Goal: Task Accomplishment & Management: Use online tool/utility

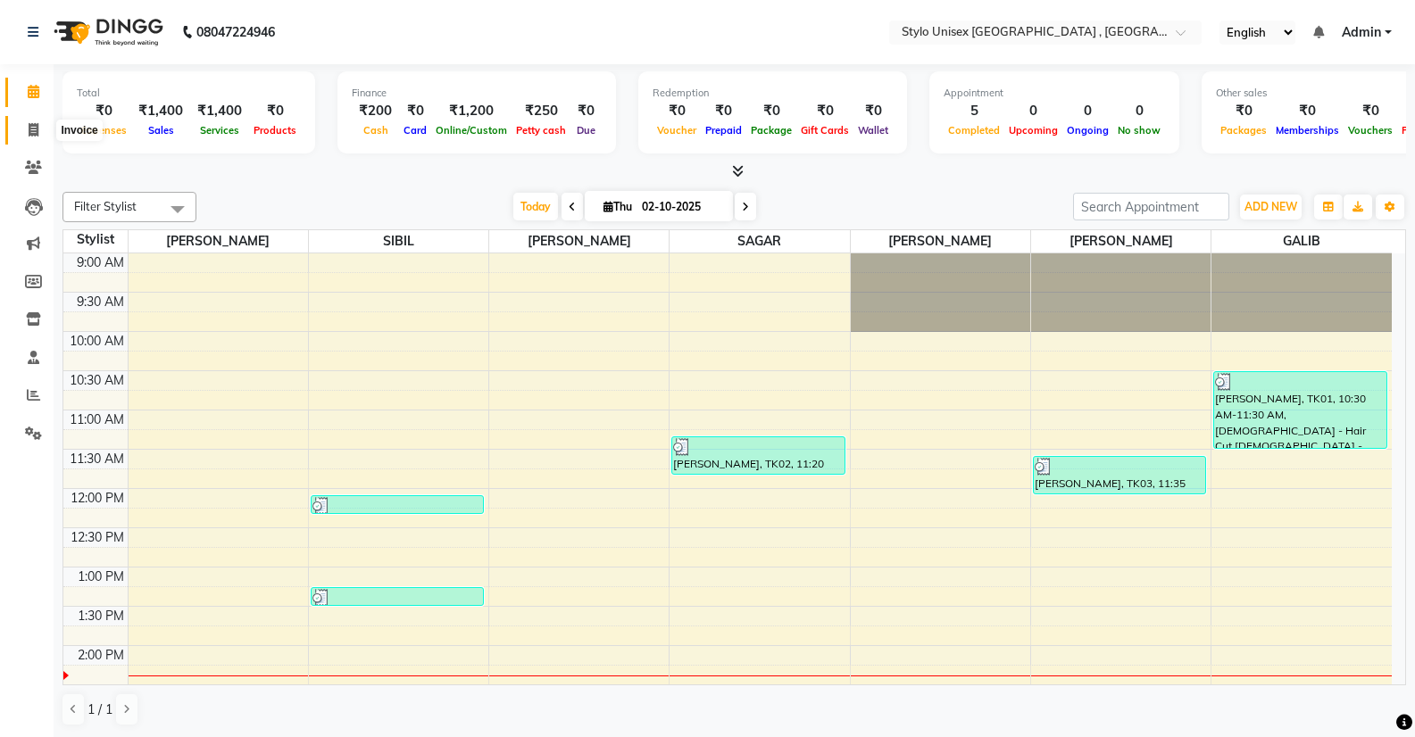
click at [29, 128] on icon at bounding box center [34, 129] width 10 height 13
select select "6054"
select select "service"
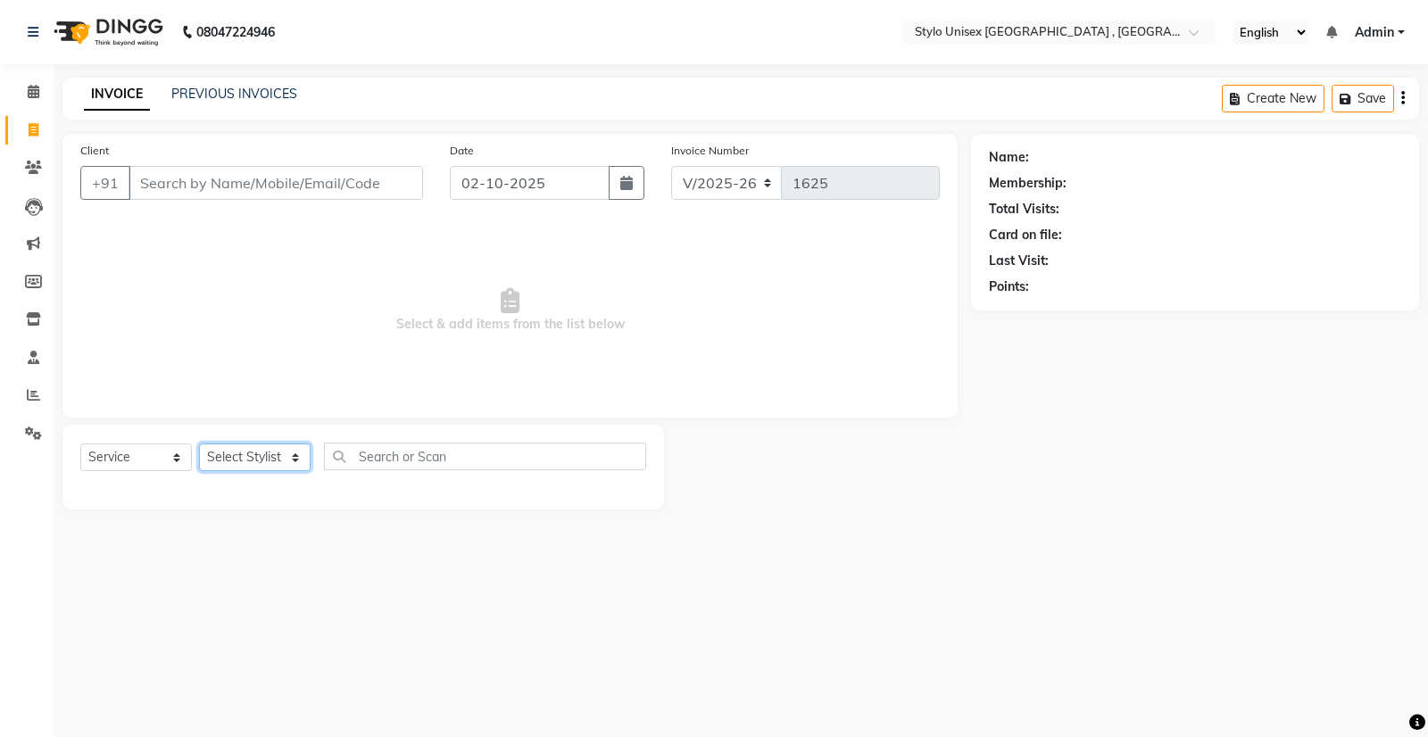
click at [293, 455] on select "Select Stylist [PERSON_NAME] [PERSON_NAME] [PERSON_NAME] [PERSON_NAME]" at bounding box center [255, 458] width 112 height 28
select select "91667"
click at [199, 444] on select "Select Stylist [PERSON_NAME] [PERSON_NAME] [PERSON_NAME] [PERSON_NAME]" at bounding box center [255, 458] width 112 height 28
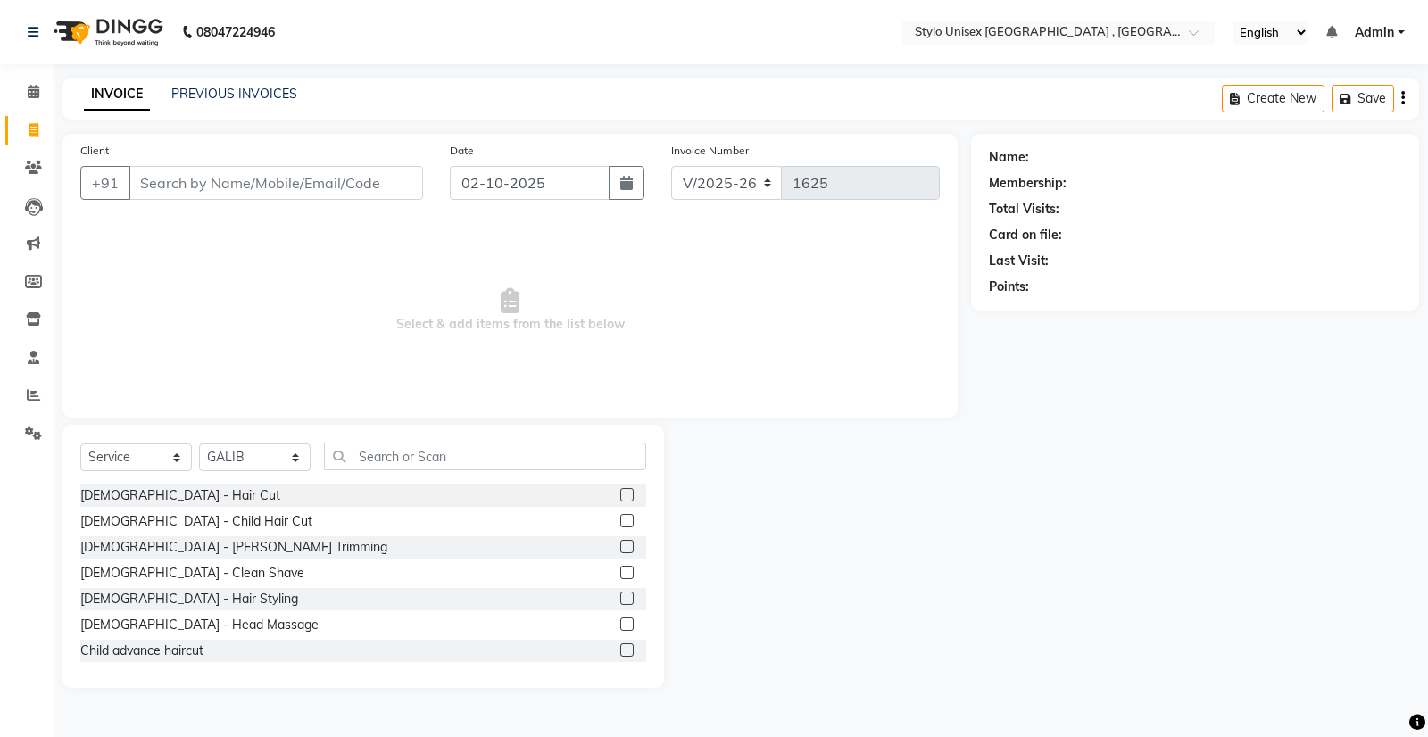
click at [206, 495] on div "[DEMOGRAPHIC_DATA] - Hair Cut" at bounding box center [363, 496] width 566 height 22
click at [115, 494] on div "[DEMOGRAPHIC_DATA] - Hair Cut" at bounding box center [180, 495] width 200 height 19
checkbox input "false"
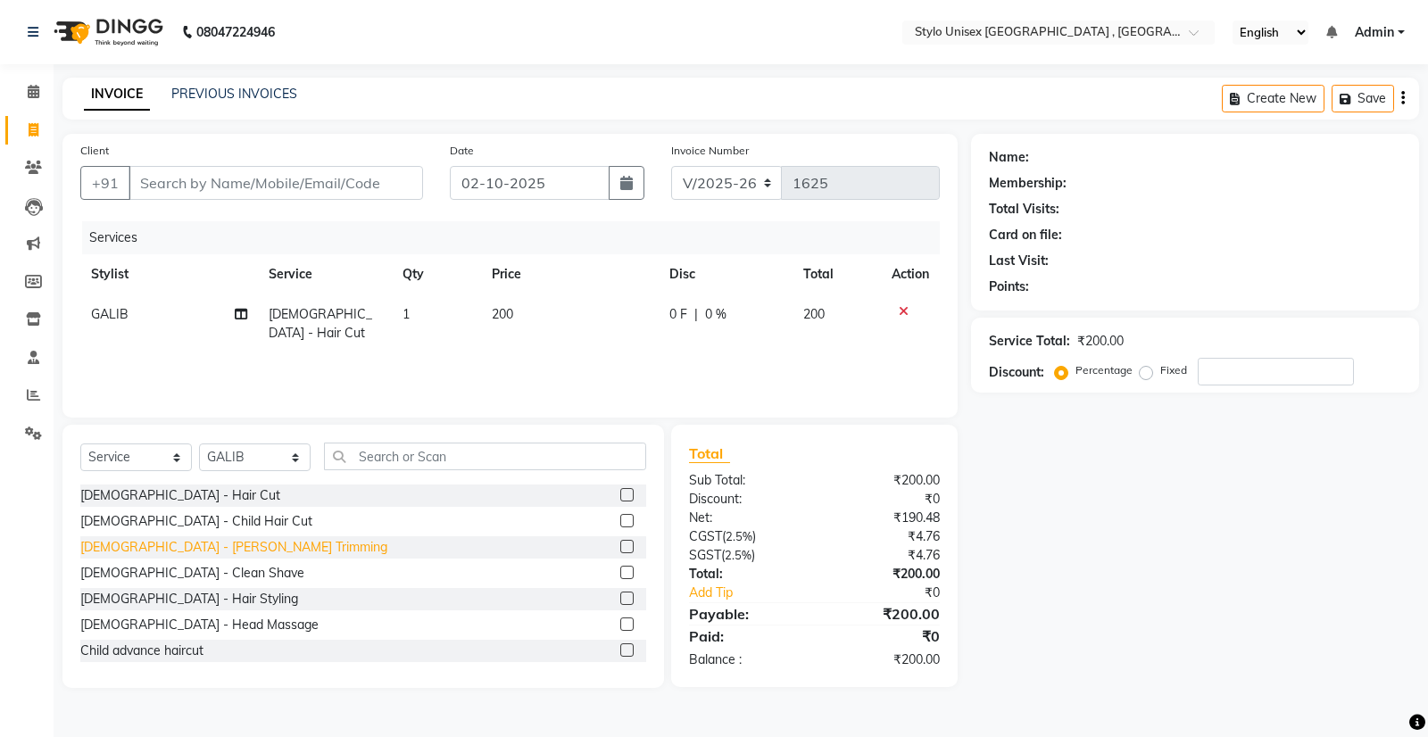
click at [96, 554] on div "[DEMOGRAPHIC_DATA] - [PERSON_NAME] Trimming" at bounding box center [233, 547] width 307 height 19
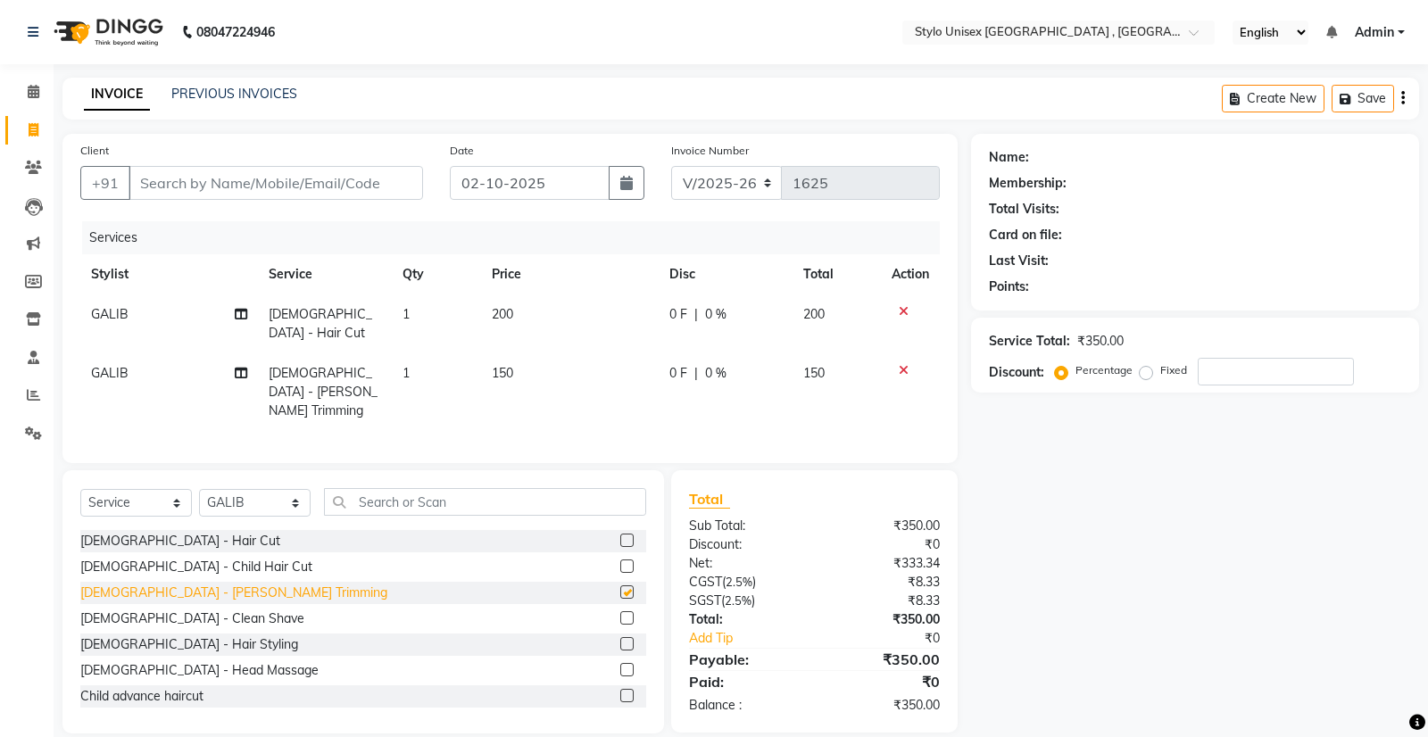
checkbox input "false"
click at [294, 489] on select "Select Stylist [PERSON_NAME] [PERSON_NAME] [PERSON_NAME] [PERSON_NAME]" at bounding box center [255, 503] width 112 height 28
select select "85192"
click at [199, 489] on select "Select Stylist [PERSON_NAME] [PERSON_NAME] [PERSON_NAME] [PERSON_NAME]" at bounding box center [255, 503] width 112 height 28
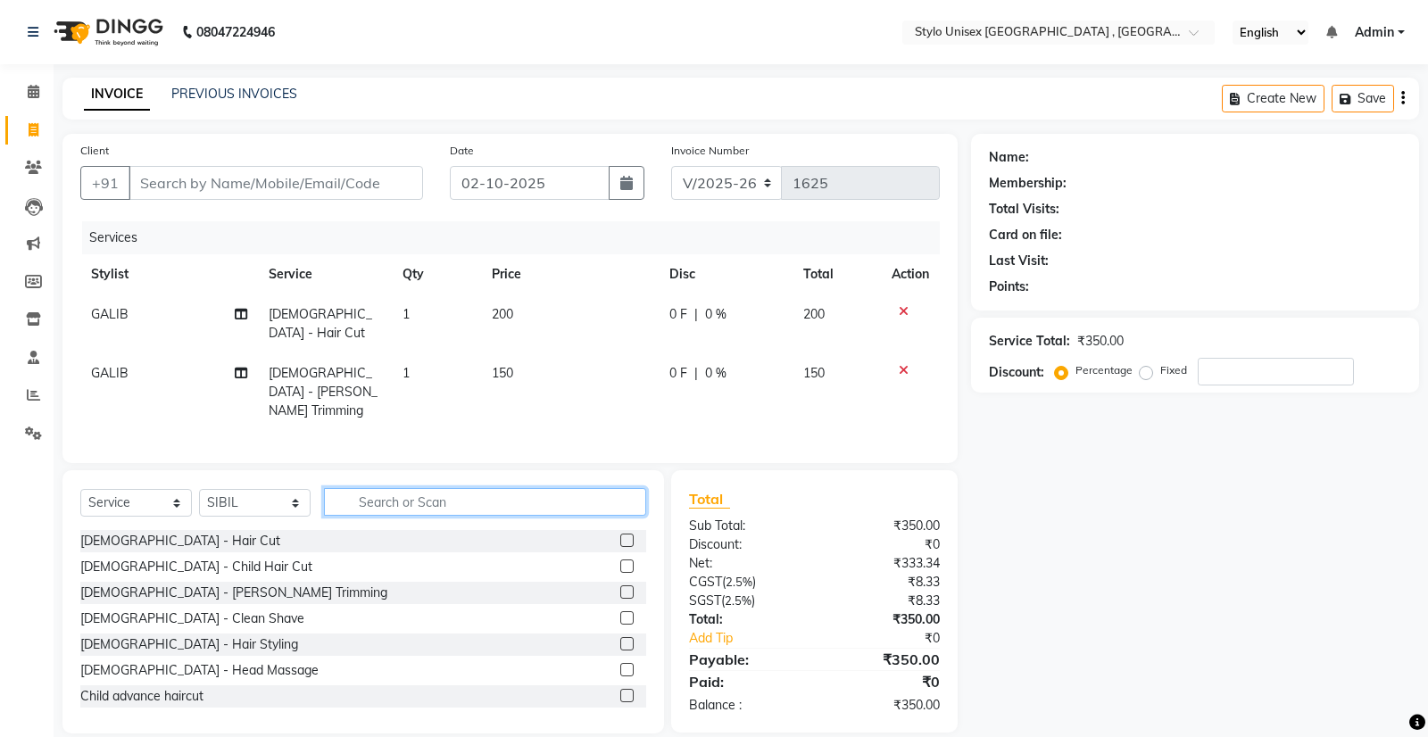
drag, startPoint x: 381, startPoint y: 481, endPoint x: 381, endPoint y: 491, distance: 9.8
click at [381, 491] on input "text" at bounding box center [485, 502] width 322 height 28
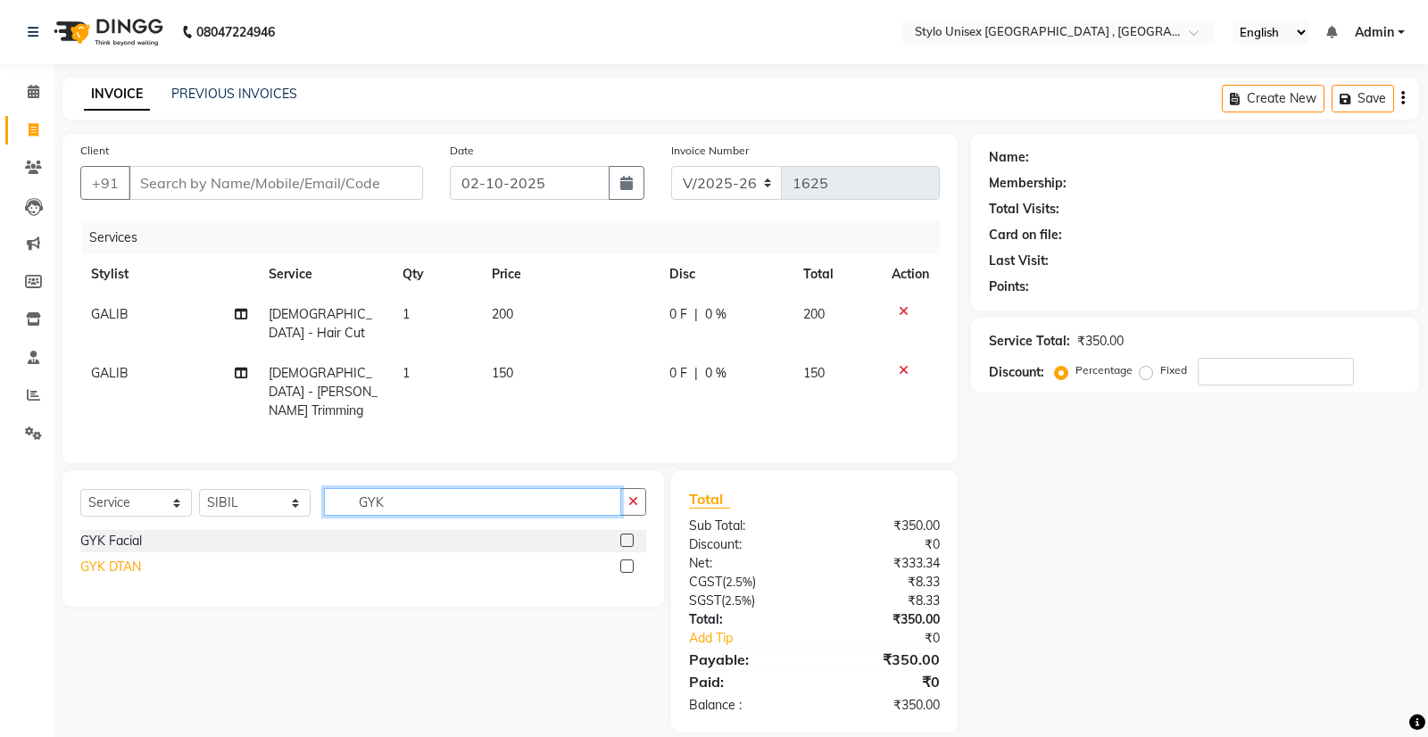
type input "GYK"
click at [139, 558] on div "GYK DTAN" at bounding box center [110, 567] width 61 height 19
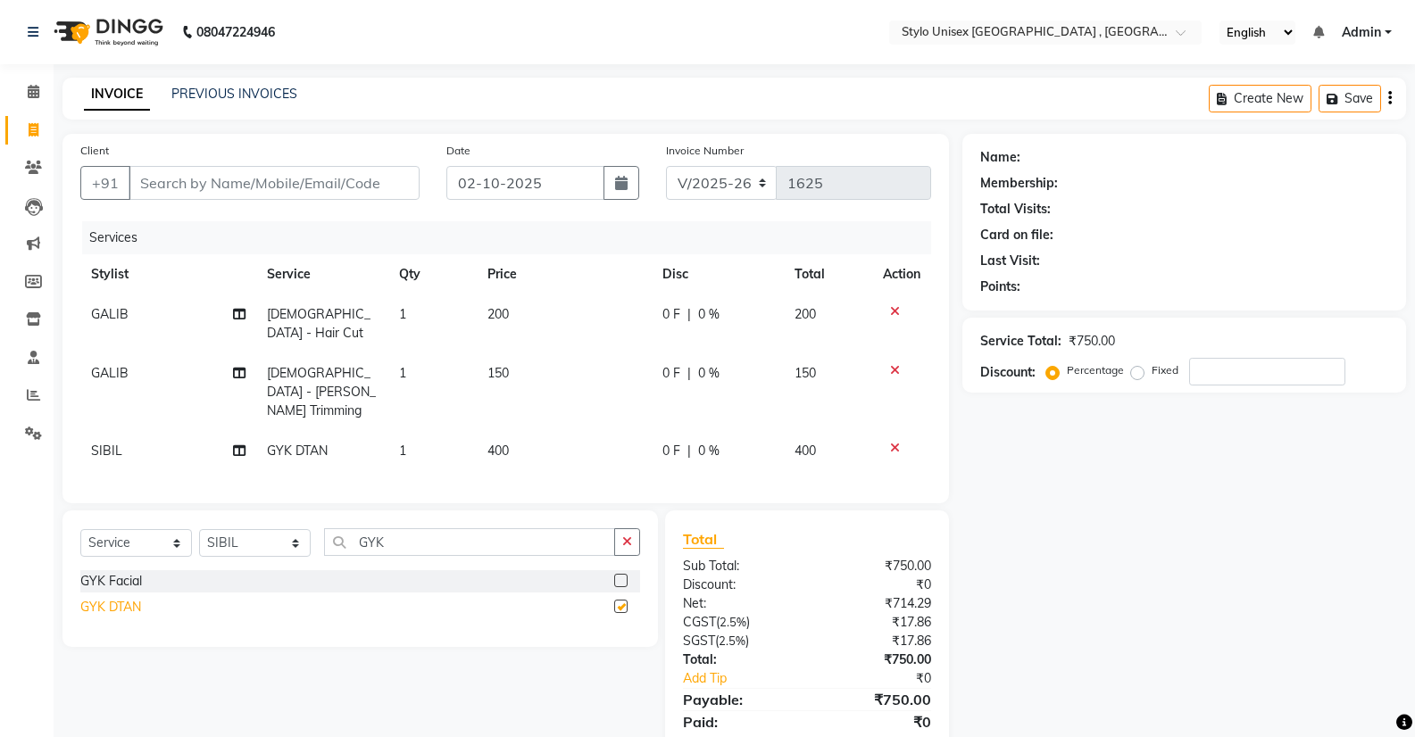
checkbox input "false"
click at [295, 193] on input "Client" at bounding box center [274, 183] width 291 height 34
click at [893, 442] on icon at bounding box center [895, 448] width 10 height 12
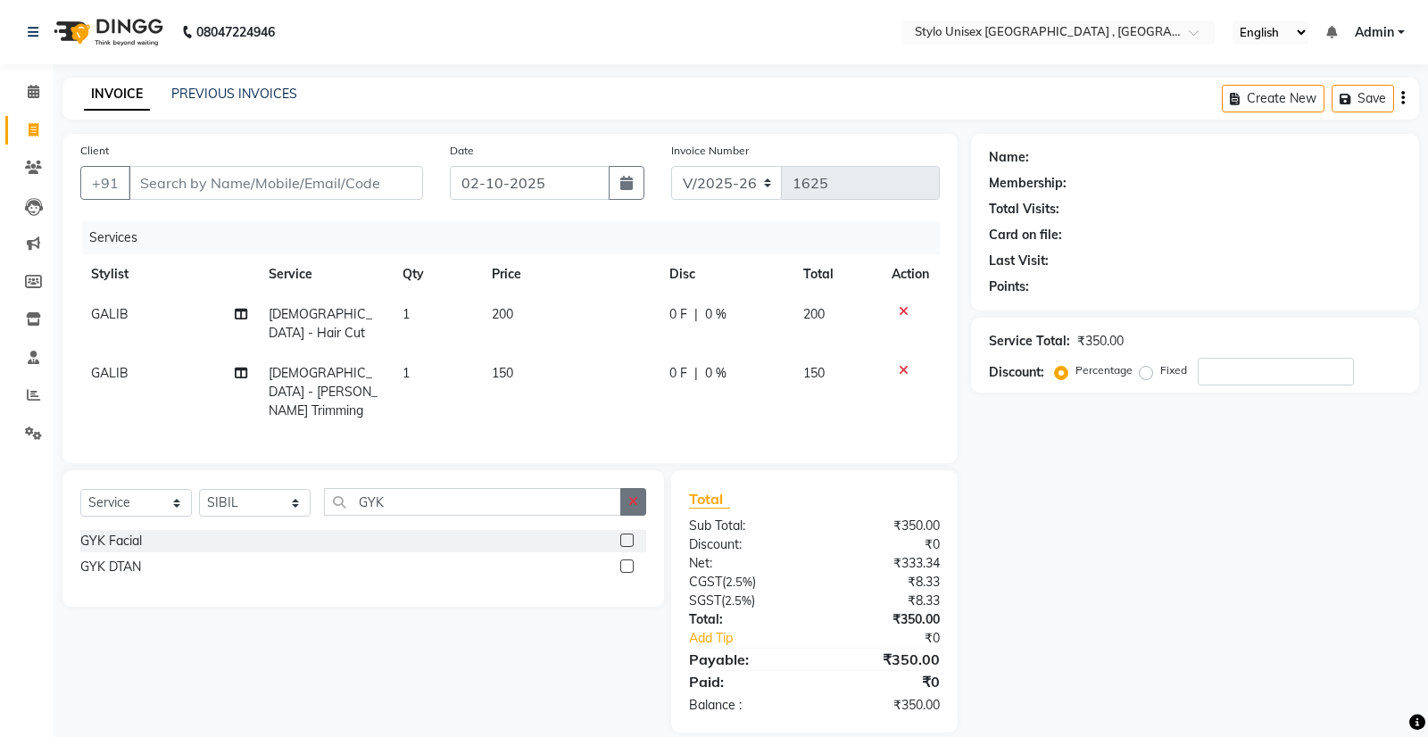
click at [645, 488] on button "button" at bounding box center [633, 502] width 26 height 28
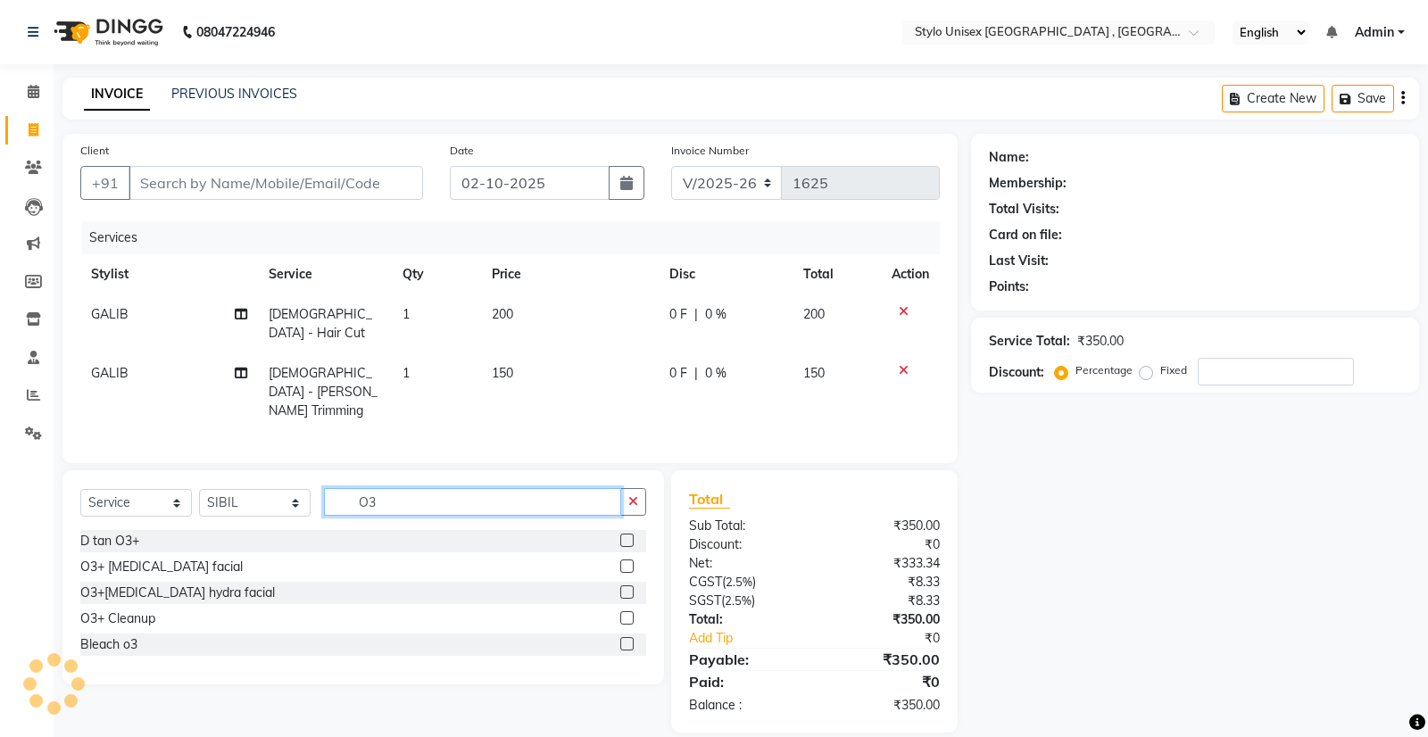
type input "O3"
click at [118, 505] on div "Select Service Product Membership Package Voucher Prepaid Gift Card Select Styl…" at bounding box center [363, 509] width 566 height 42
click at [104, 532] on div "D tan O3+" at bounding box center [109, 541] width 59 height 19
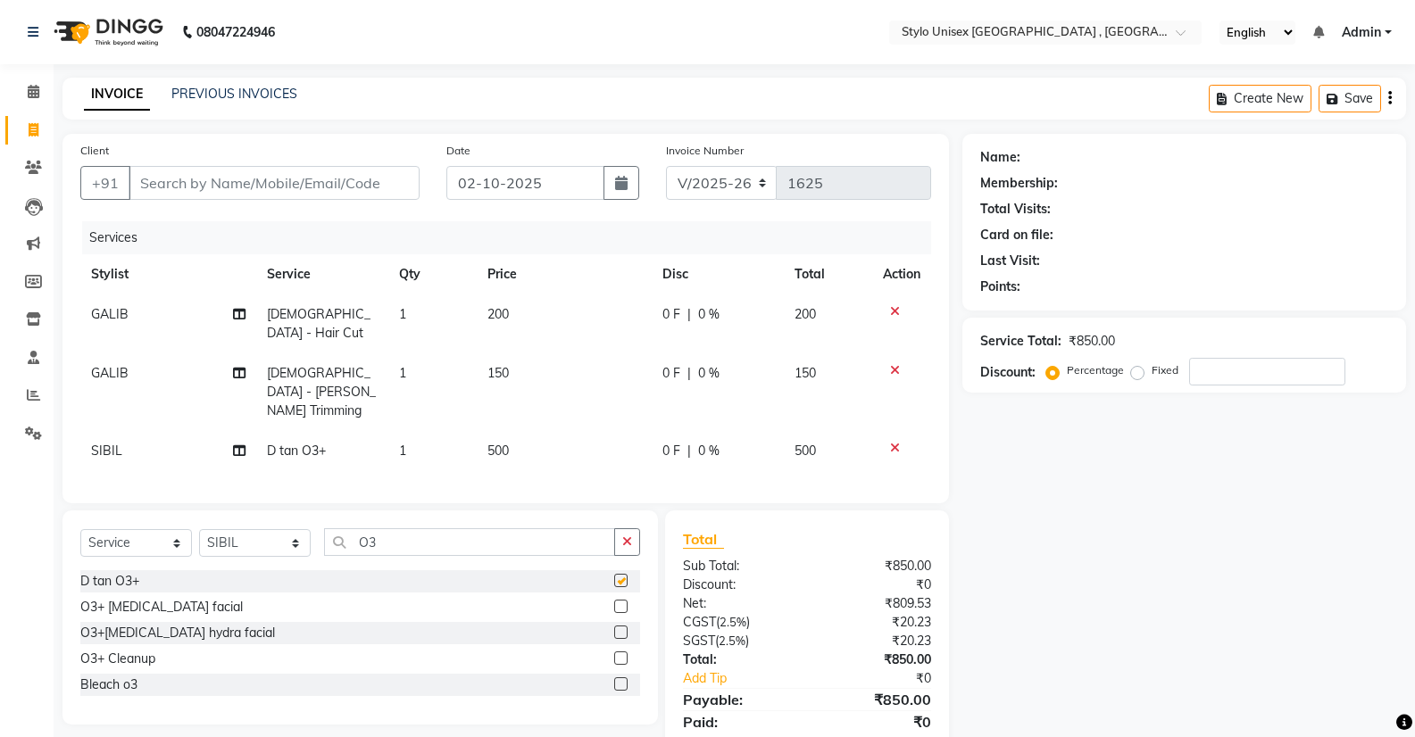
checkbox input "false"
click at [498, 431] on td "500" at bounding box center [565, 451] width 176 height 40
select select "85192"
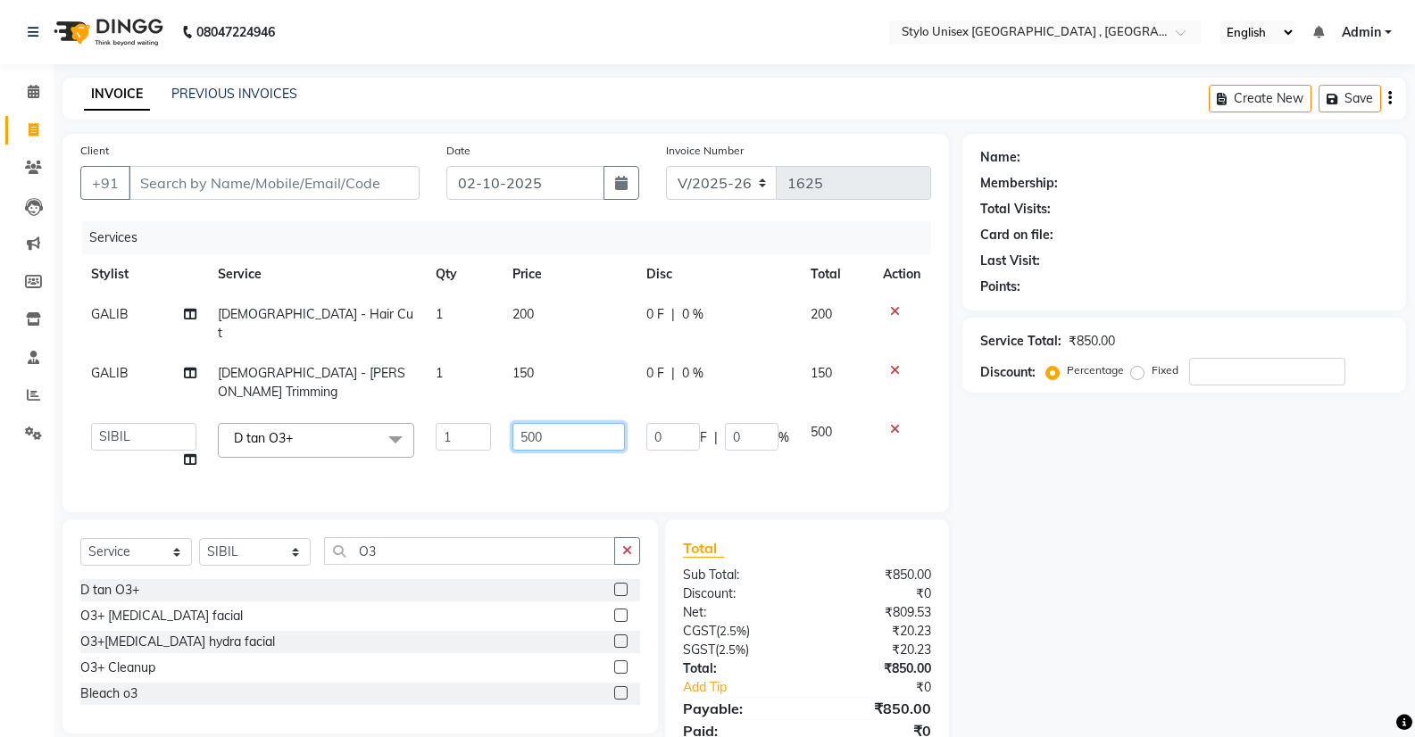
click at [527, 423] on input "500" at bounding box center [568, 437] width 112 height 28
type input "600"
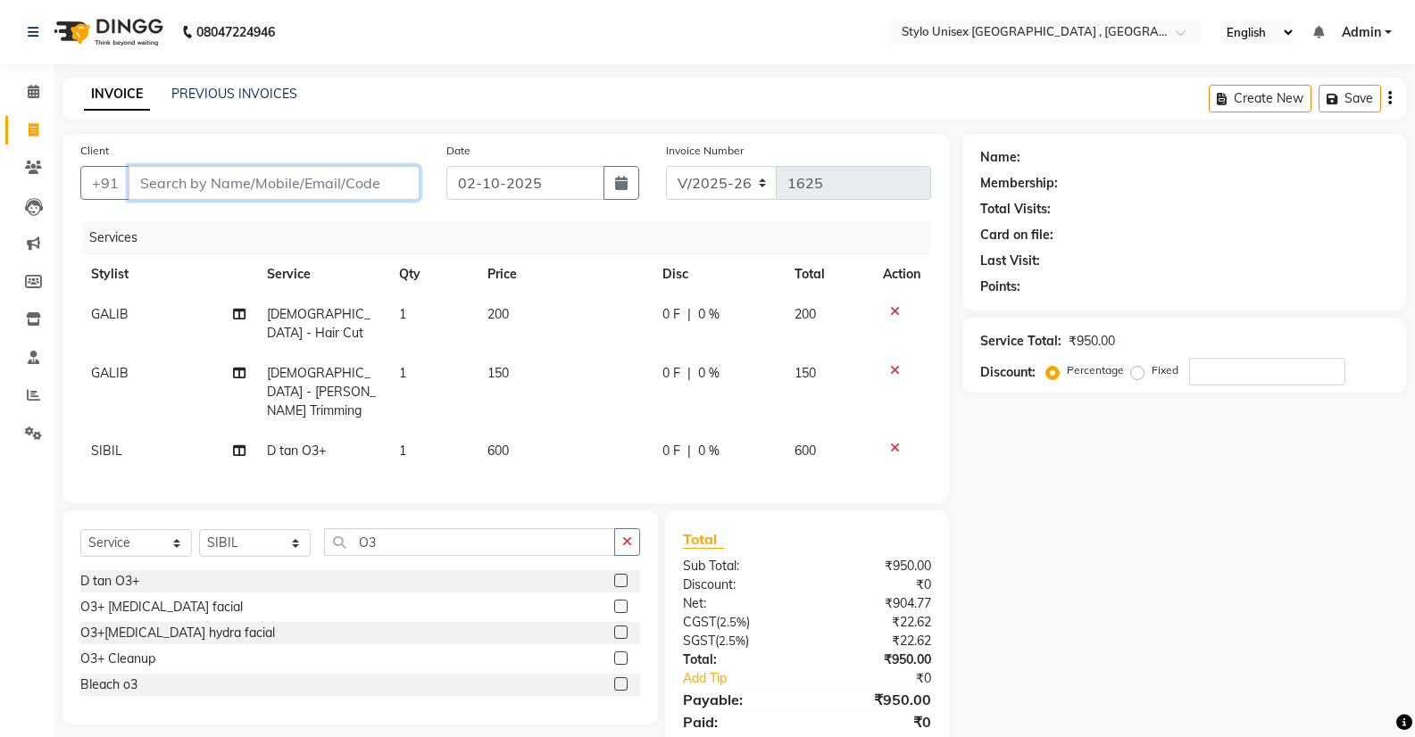
click at [391, 179] on input "Client" at bounding box center [274, 183] width 291 height 34
click at [228, 198] on input "Client" at bounding box center [274, 183] width 291 height 34
type input "7"
type input "0"
type input "7356820669"
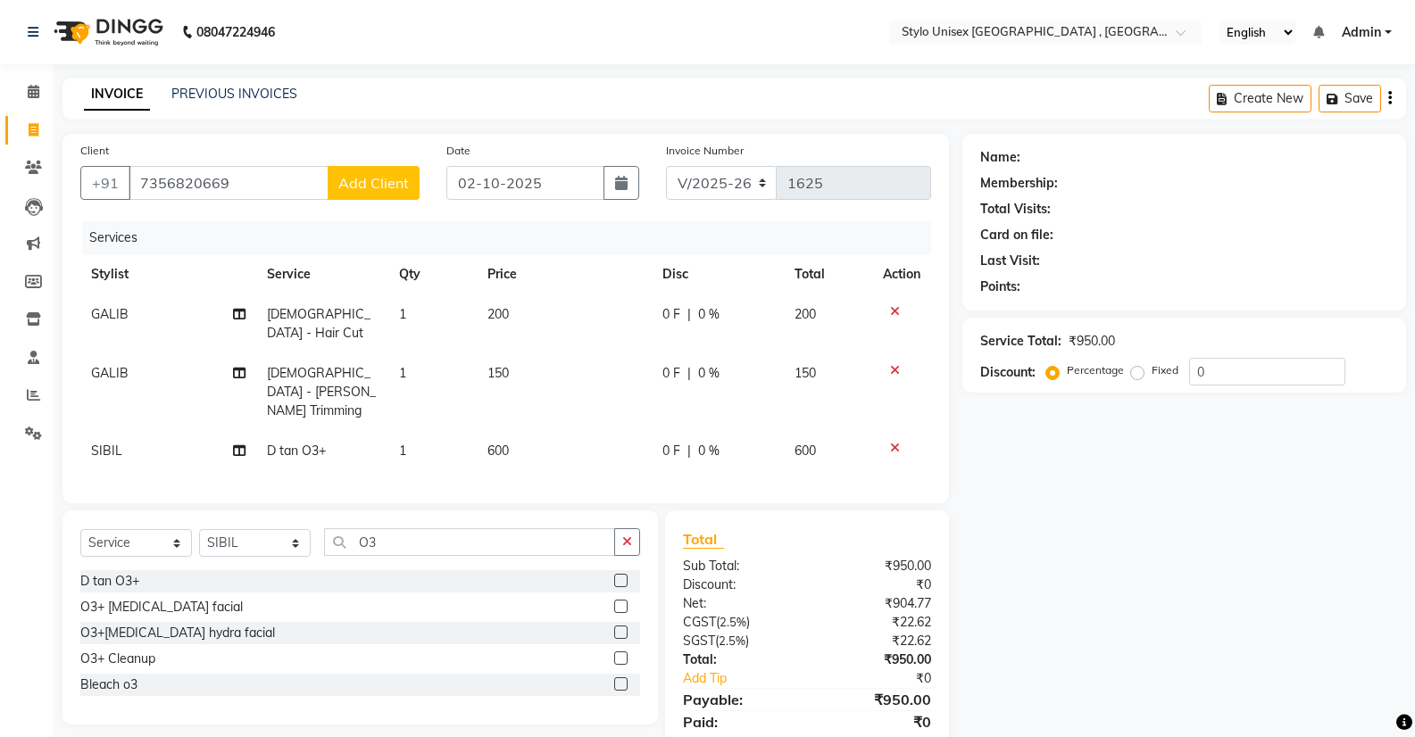
click at [378, 170] on button "Add Client" at bounding box center [374, 183] width 92 height 34
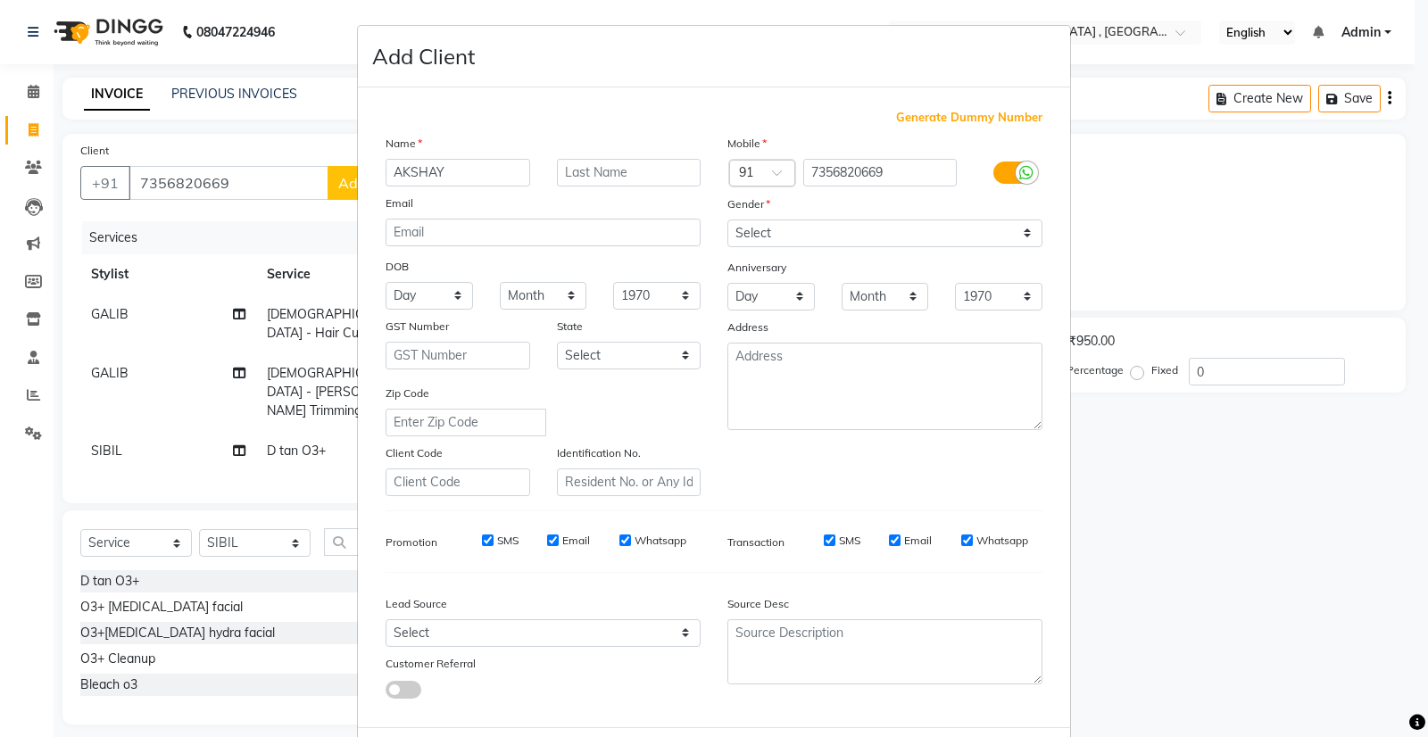
type input "AKSHAY"
click at [774, 215] on div "Gender" at bounding box center [885, 207] width 342 height 25
click at [767, 234] on select "Select [DEMOGRAPHIC_DATA] [DEMOGRAPHIC_DATA] Other Prefer Not To Say" at bounding box center [884, 234] width 315 height 28
select select "[DEMOGRAPHIC_DATA]"
click at [727, 220] on select "Select [DEMOGRAPHIC_DATA] [DEMOGRAPHIC_DATA] Other Prefer Not To Say" at bounding box center [884, 234] width 315 height 28
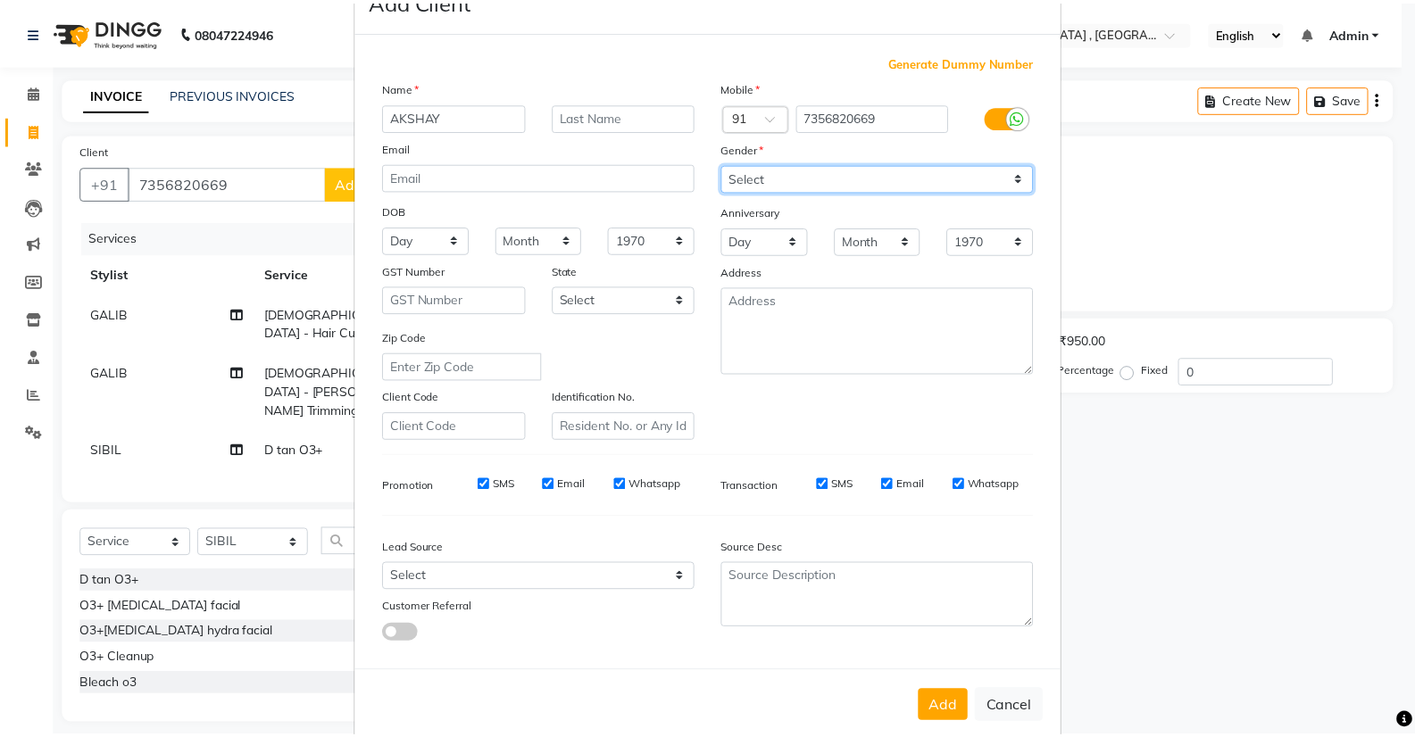
scroll to position [87, 0]
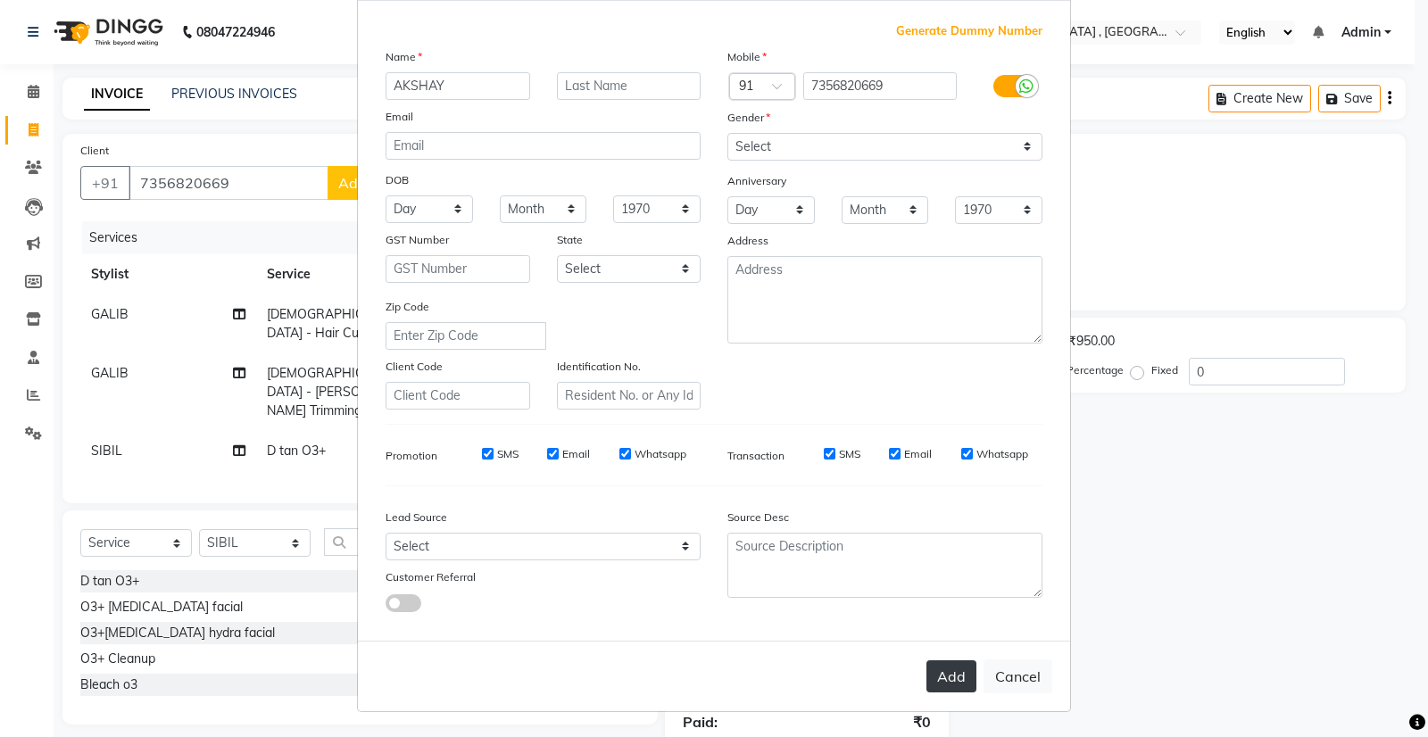
click at [956, 676] on button "Add" at bounding box center [951, 676] width 50 height 32
select select
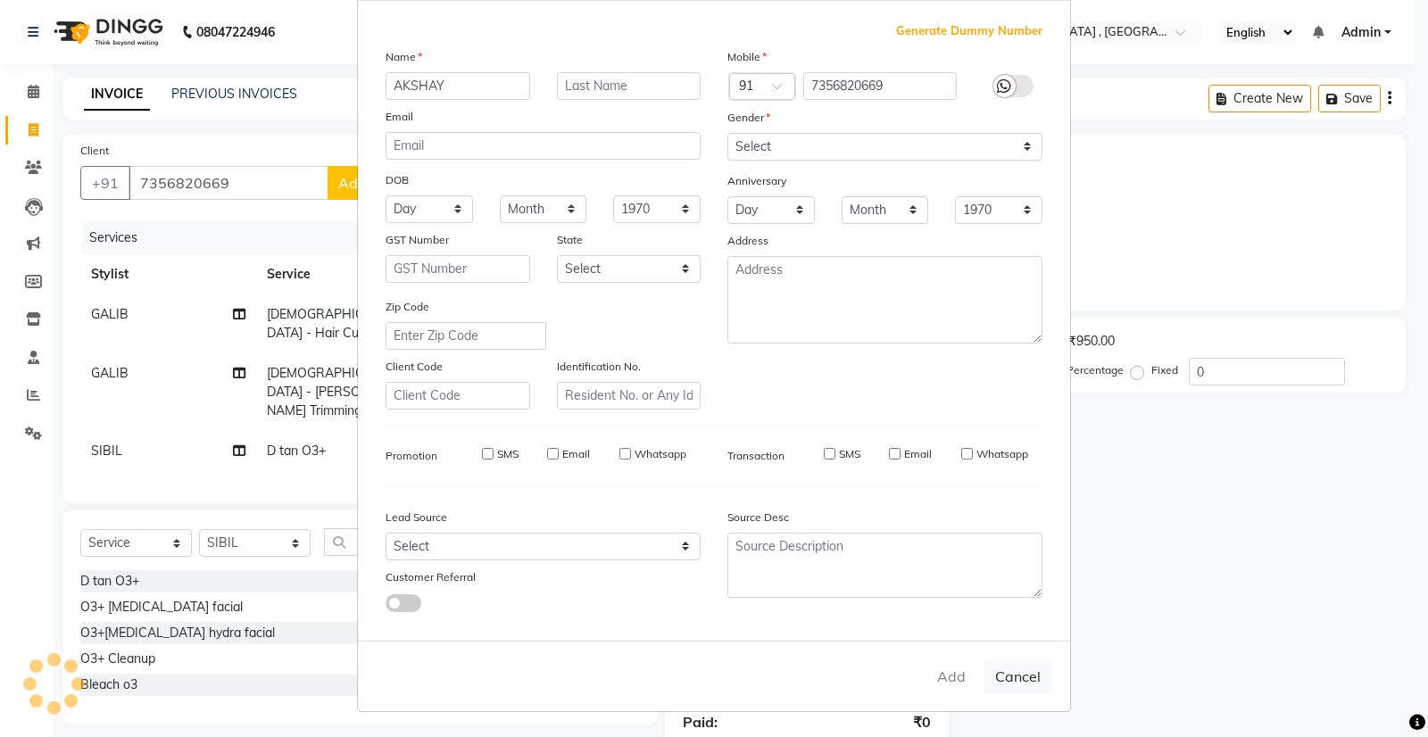
select select
checkbox input "false"
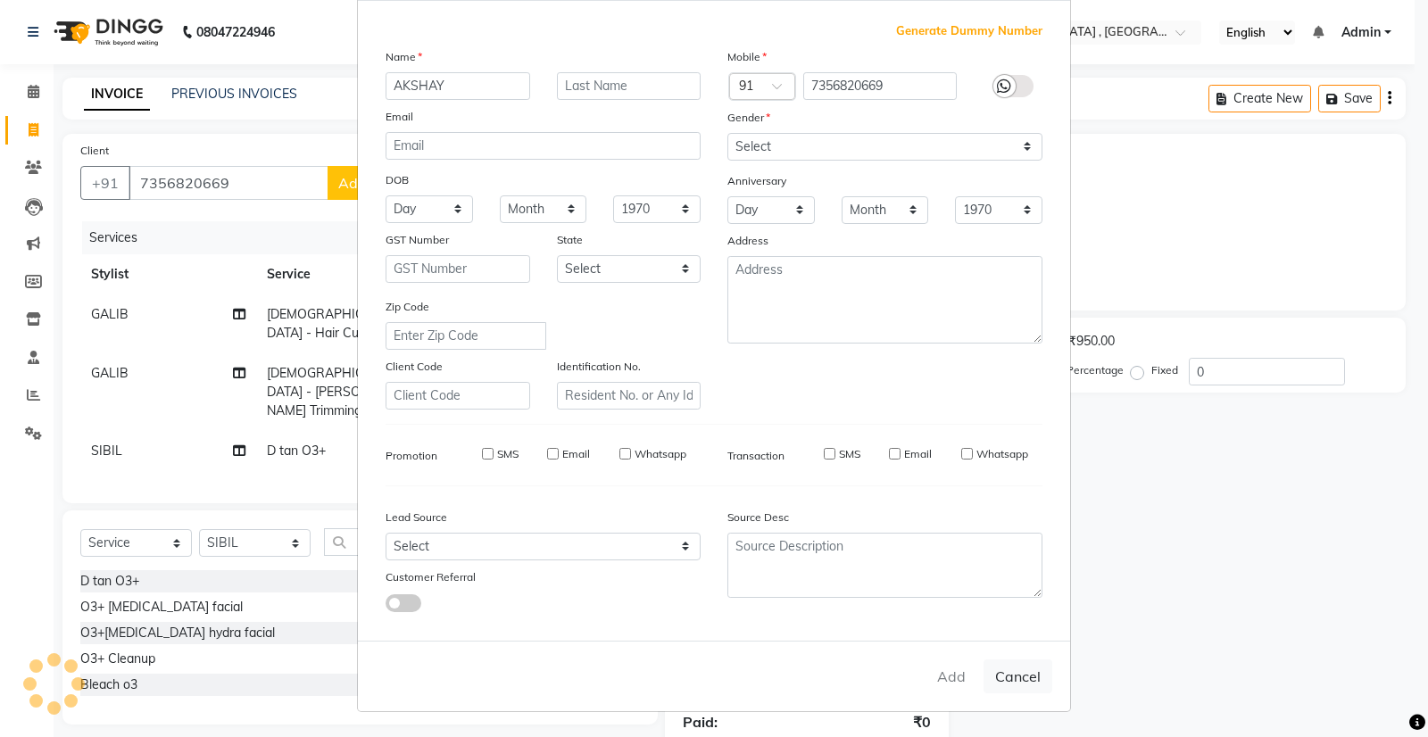
checkbox input "false"
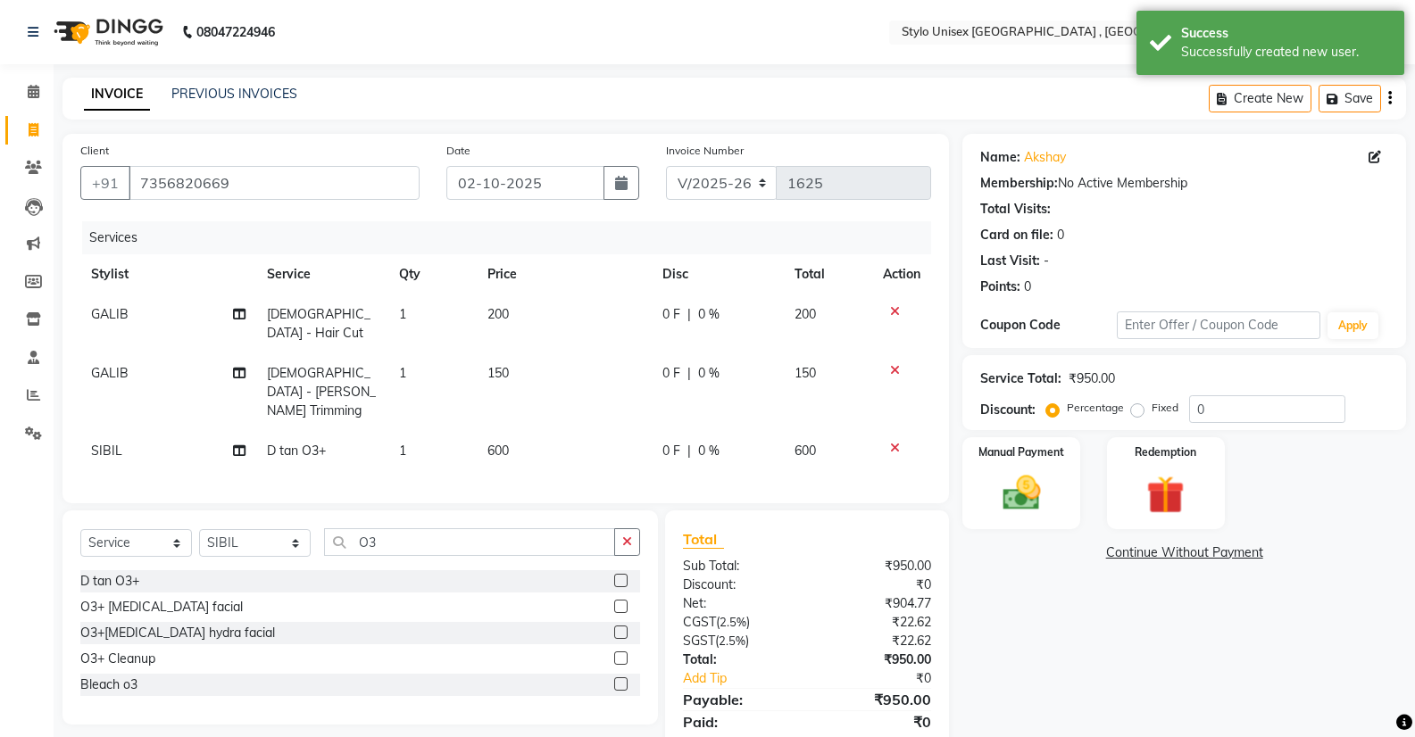
click at [688, 364] on div "0 F | 0 %" at bounding box center [717, 373] width 111 height 19
select select "91667"
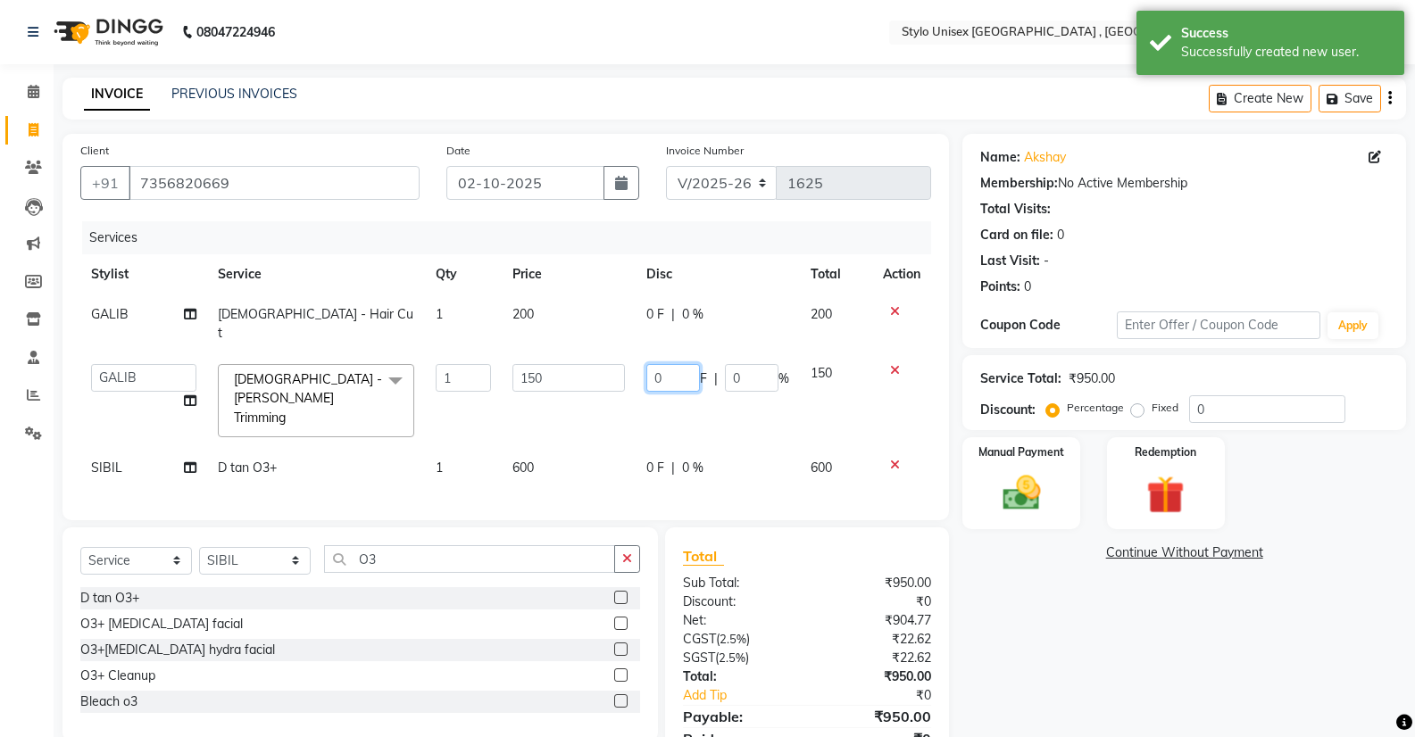
click at [688, 364] on input "0" at bounding box center [673, 378] width 54 height 28
type input "50"
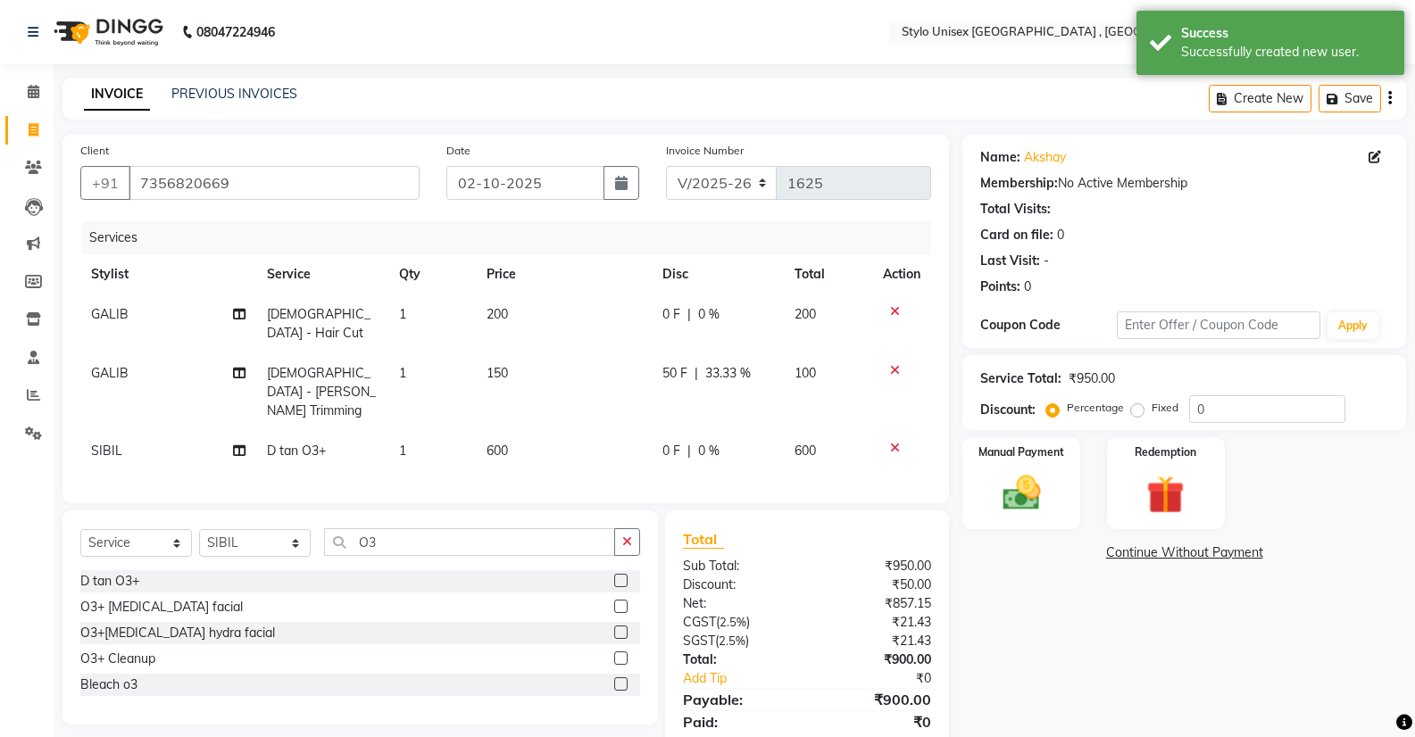
click at [687, 402] on tbody "GALIB [DEMOGRAPHIC_DATA] - Hair Cut 1 200 0 F | 0 % 200 GALIB [DEMOGRAPHIC_DATA…" at bounding box center [505, 383] width 850 height 177
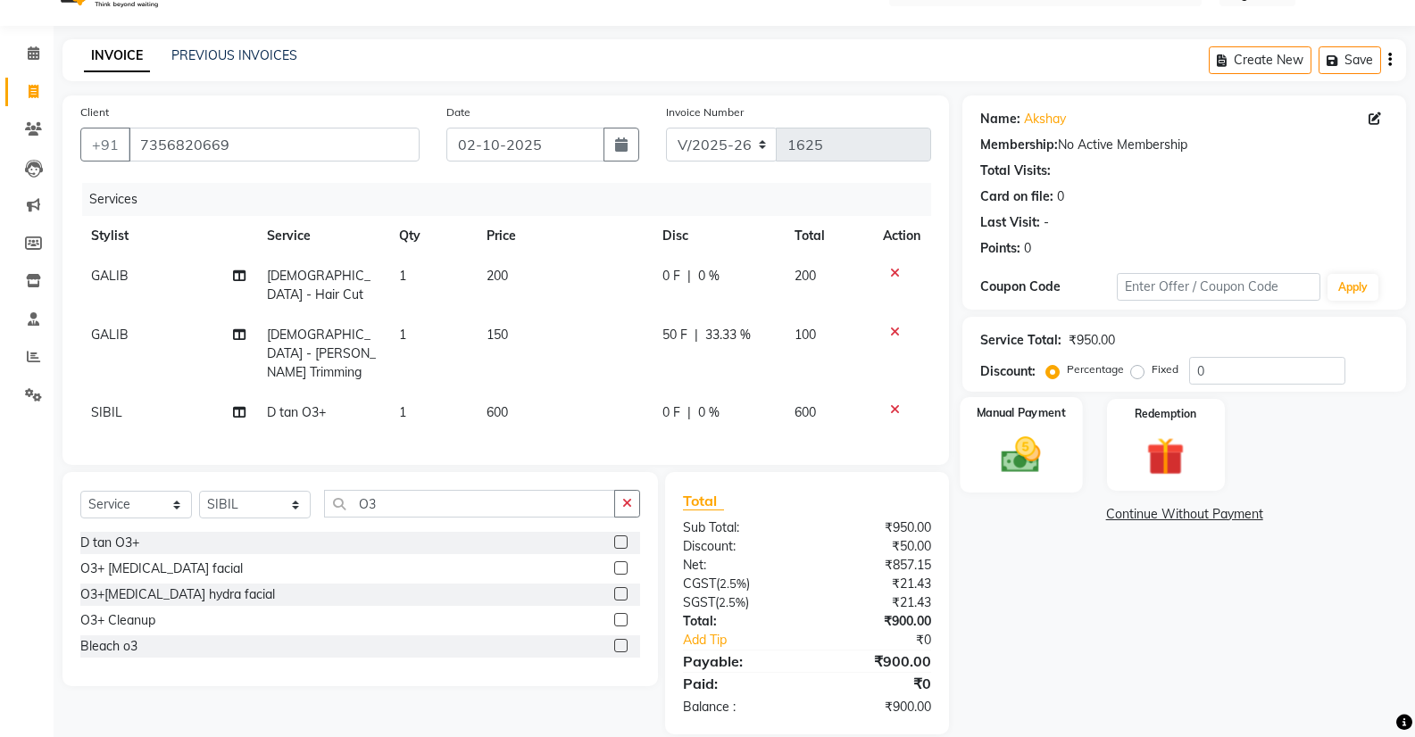
click at [1059, 455] on div "Manual Payment" at bounding box center [1021, 444] width 122 height 95
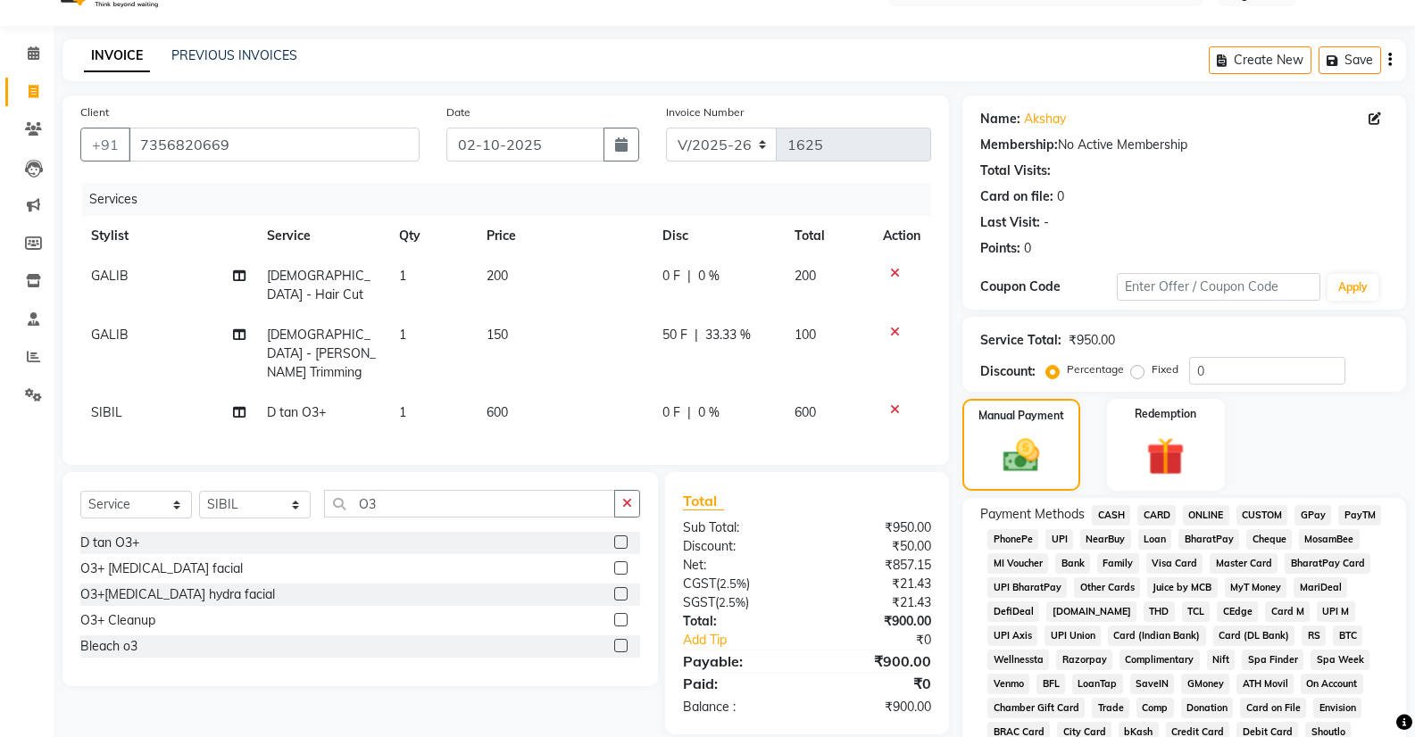
click at [1204, 503] on div "Payment Methods CASH CARD ONLINE CUSTOM GPay PayTM PhonePe UPI NearBuy Loan Bha…" at bounding box center [1184, 746] width 444 height 496
click at [1218, 506] on span "ONLINE" at bounding box center [1205, 515] width 46 height 21
drag, startPoint x: 118, startPoint y: 604, endPoint x: 133, endPoint y: 772, distance: 168.5
